Goal: Task Accomplishment & Management: Use online tool/utility

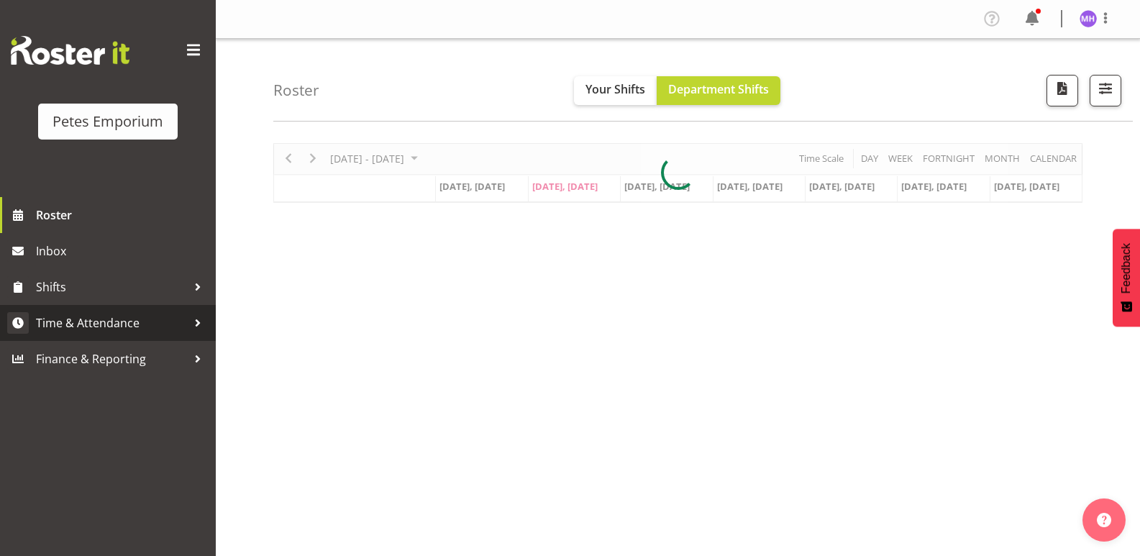
click at [86, 312] on span "Time & Attendance" at bounding box center [111, 323] width 151 height 22
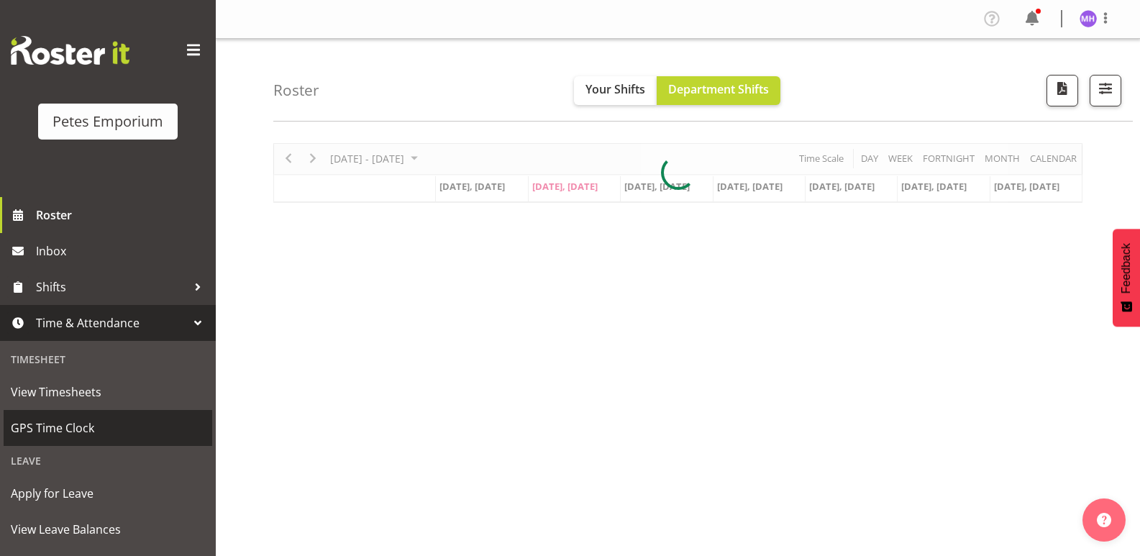
click at [50, 423] on span "GPS Time Clock" at bounding box center [108, 428] width 194 height 22
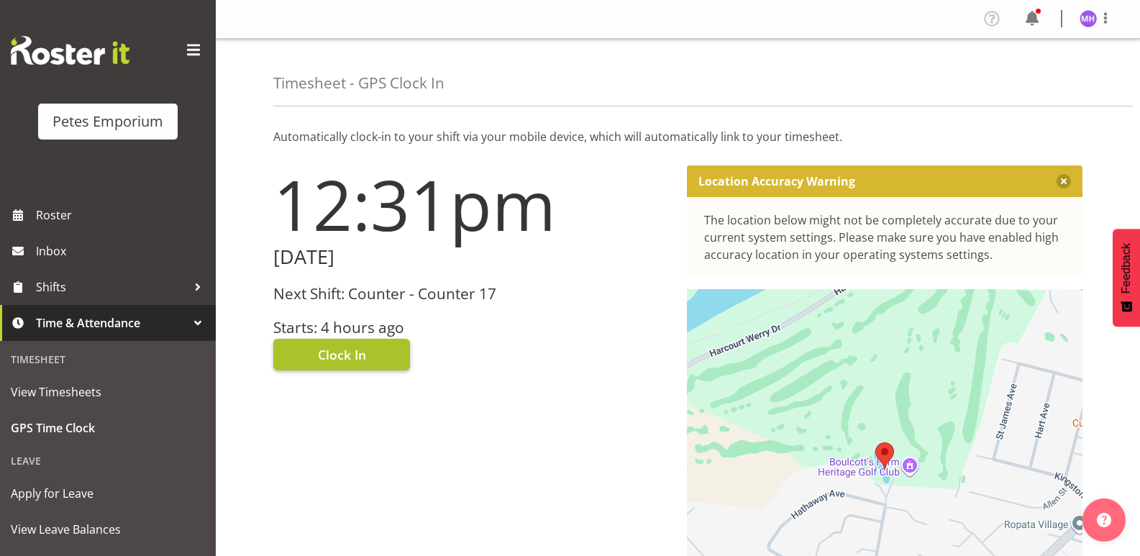
click at [332, 340] on button "Clock In" at bounding box center [341, 355] width 137 height 32
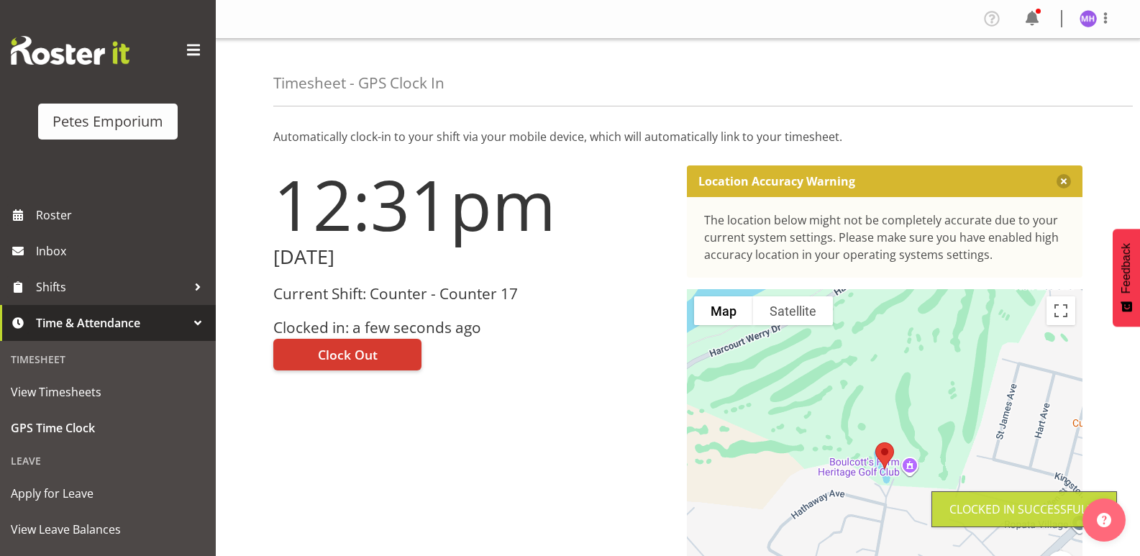
click at [1096, 26] on figure at bounding box center [1088, 18] width 17 height 17
click at [1029, 73] on link "Log Out" at bounding box center [1045, 76] width 138 height 26
